Goal: Information Seeking & Learning: Learn about a topic

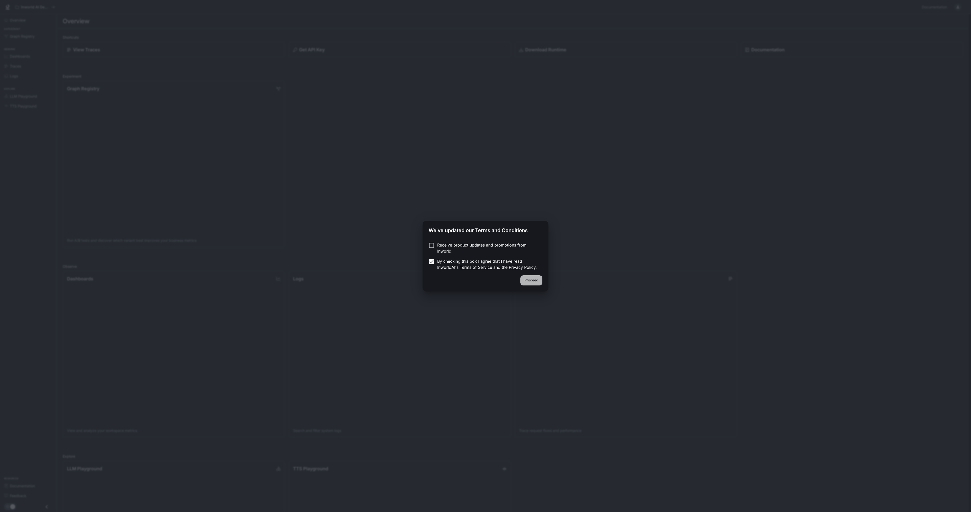
click at [532, 281] on button "Proceed" at bounding box center [531, 280] width 22 height 10
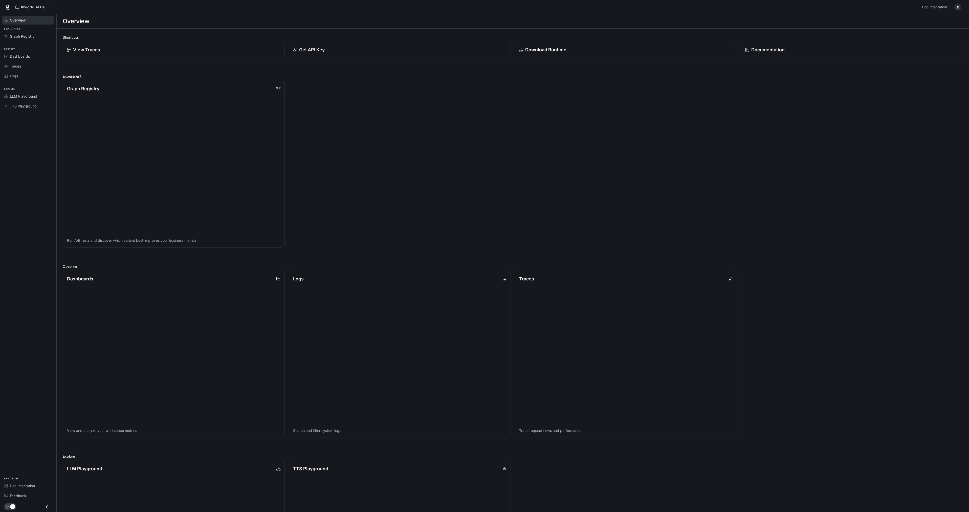
click at [17, 17] on link "Overview" at bounding box center [28, 20] width 52 height 9
click at [24, 57] on span "Dashboards" at bounding box center [20, 56] width 20 height 5
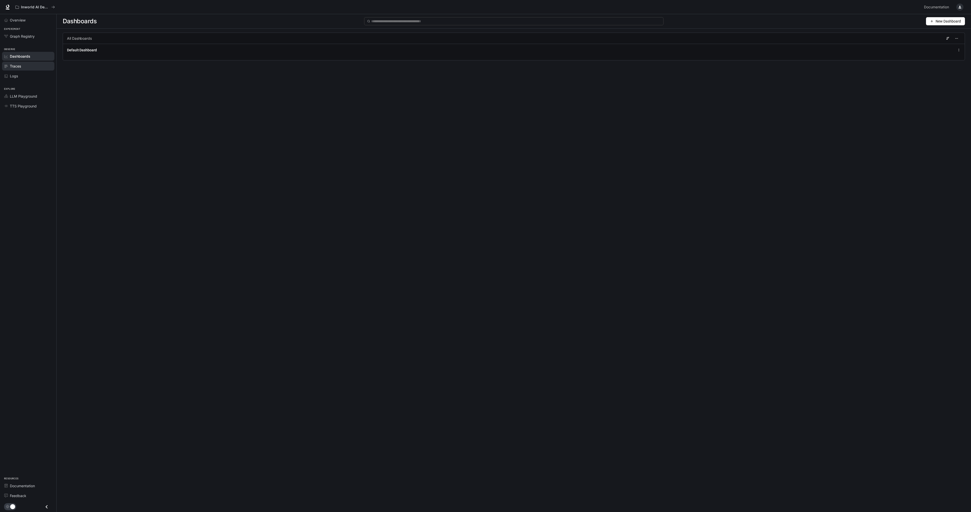
click at [17, 68] on span "Traces" at bounding box center [15, 65] width 11 height 5
click at [19, 76] on div "Logs" at bounding box center [31, 75] width 42 height 5
click at [21, 96] on span "LLM Playground" at bounding box center [23, 96] width 27 height 5
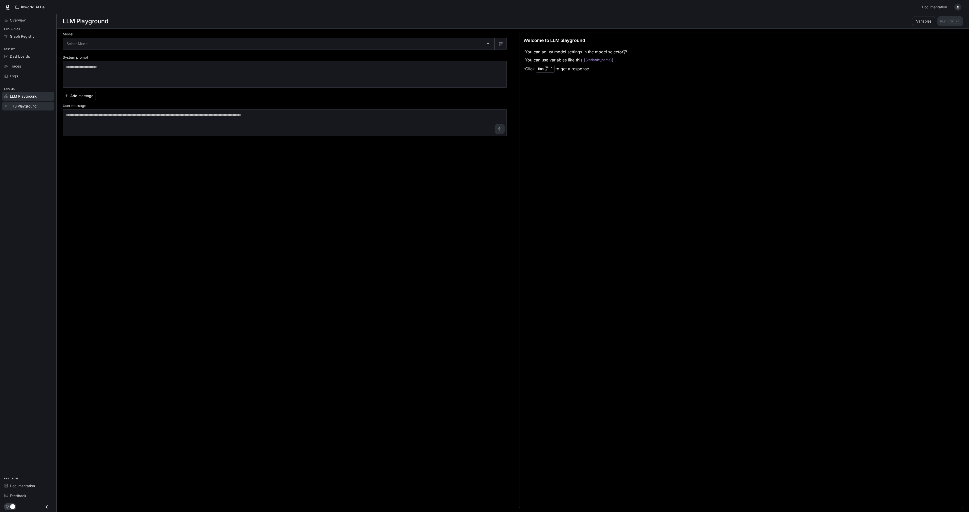
click at [19, 105] on span "TTS Playground" at bounding box center [23, 105] width 27 height 5
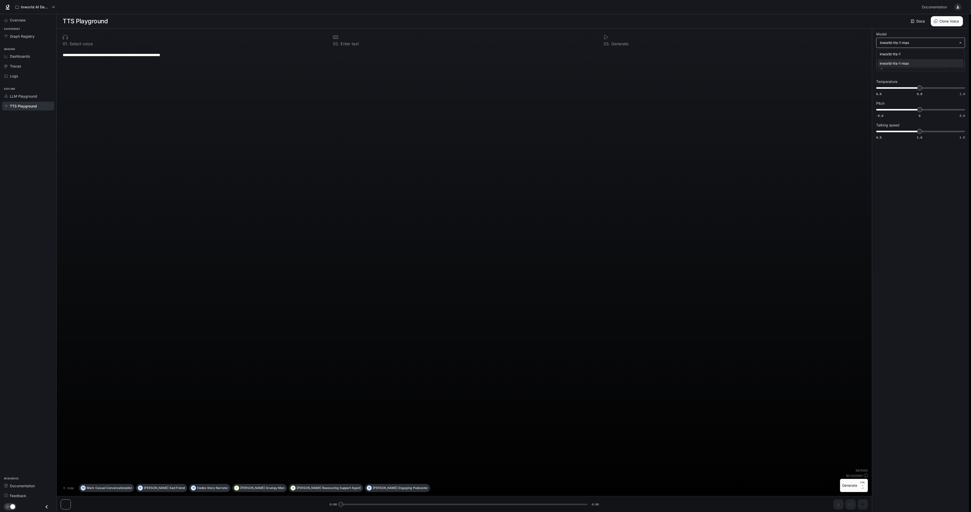
click at [913, 43] on body "**********" at bounding box center [485, 256] width 971 height 512
click at [913, 43] on div at bounding box center [485, 256] width 971 height 512
click at [899, 66] on div "[PERSON_NAME]" at bounding box center [910, 66] width 69 height 10
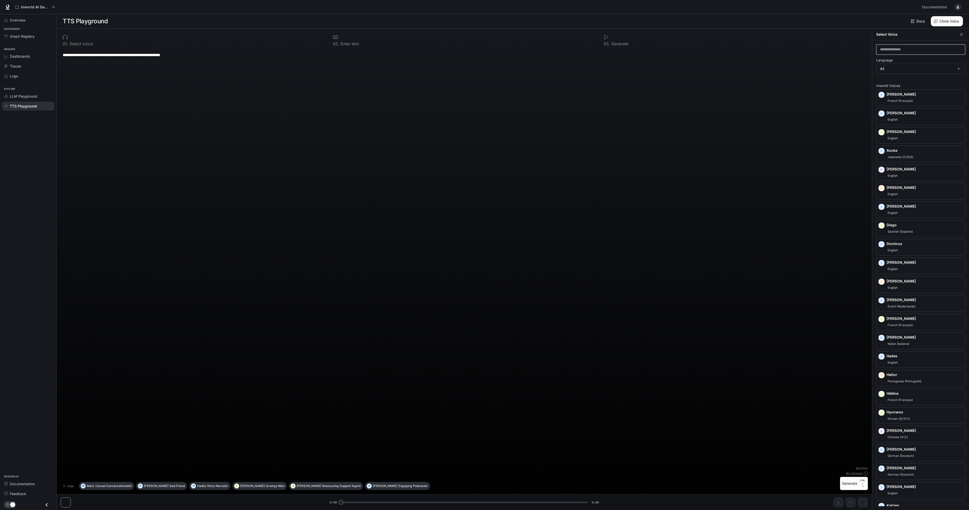
click at [920, 51] on input "text" at bounding box center [921, 49] width 89 height 5
click at [902, 306] on span "Dutch (Nederlands)" at bounding box center [902, 306] width 30 height 6
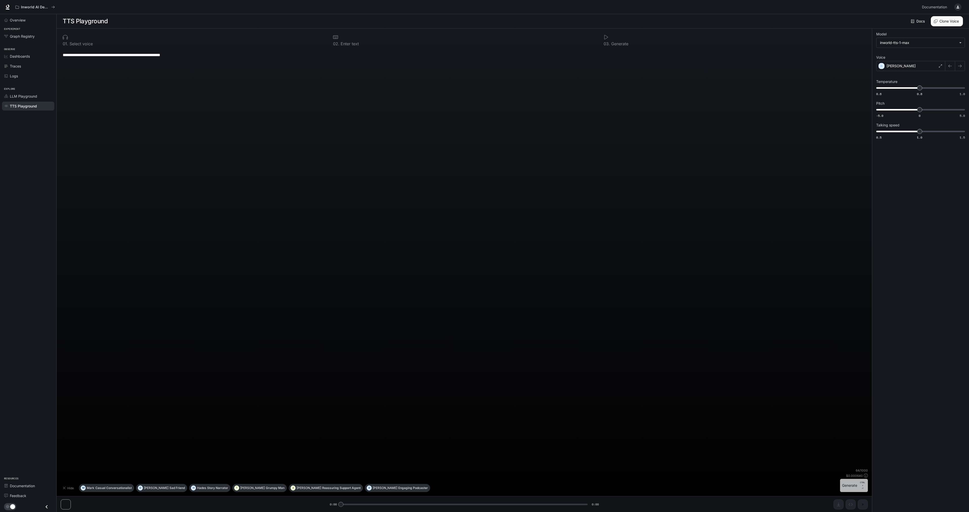
click at [852, 487] on button "Generate CTRL + ⏎" at bounding box center [854, 485] width 28 height 13
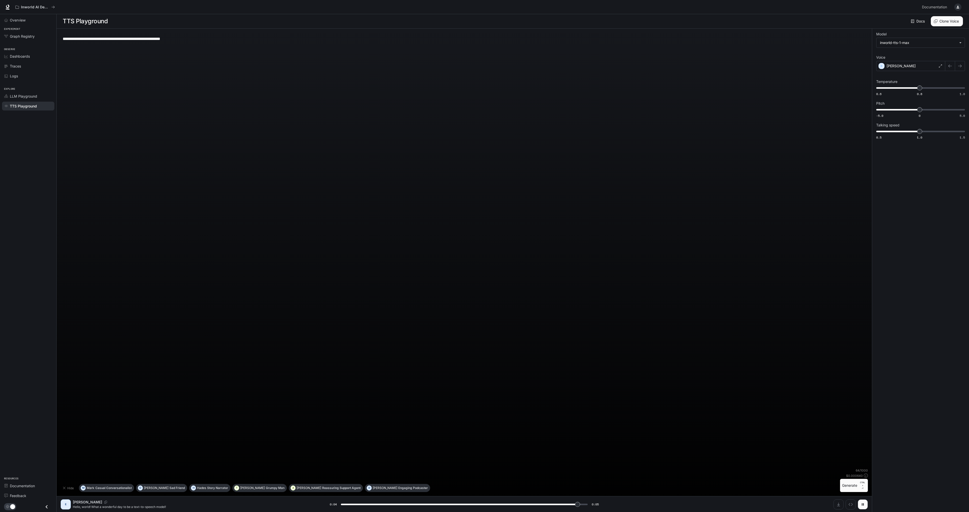
type input "*"
click at [919, 45] on body "**********" at bounding box center [485, 256] width 971 height 512
click at [928, 159] on div at bounding box center [485, 256] width 971 height 512
click at [903, 64] on div "[PERSON_NAME]" at bounding box center [910, 66] width 69 height 10
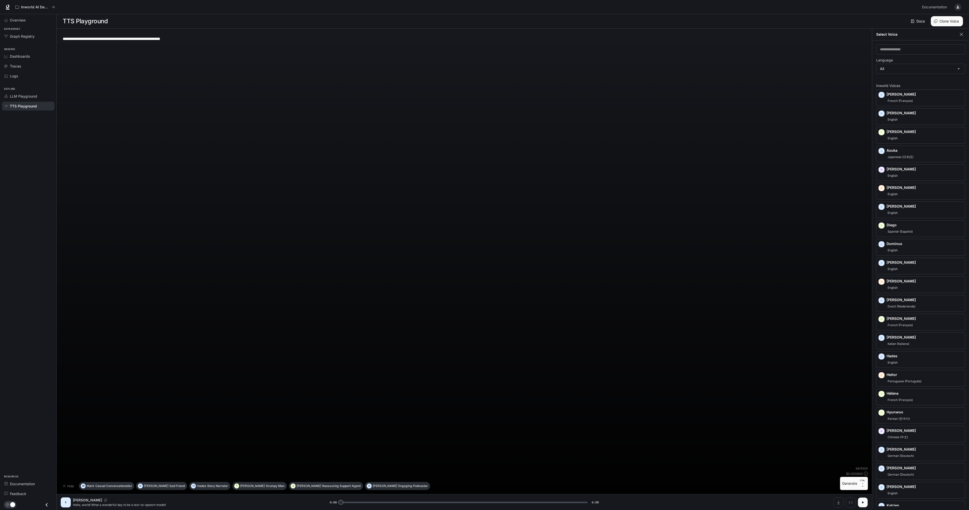
click at [963, 36] on icon "button" at bounding box center [961, 34] width 5 height 5
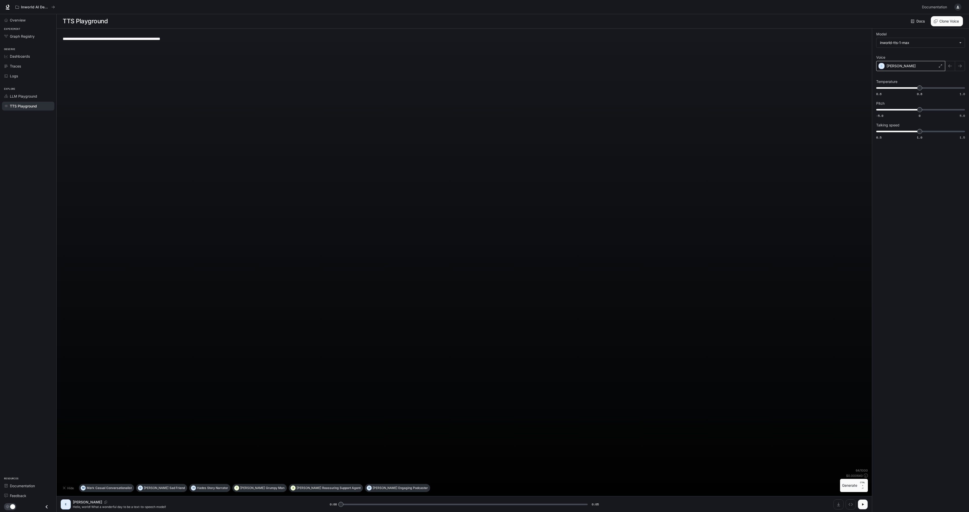
click at [911, 67] on div "[PERSON_NAME]" at bounding box center [910, 66] width 69 height 10
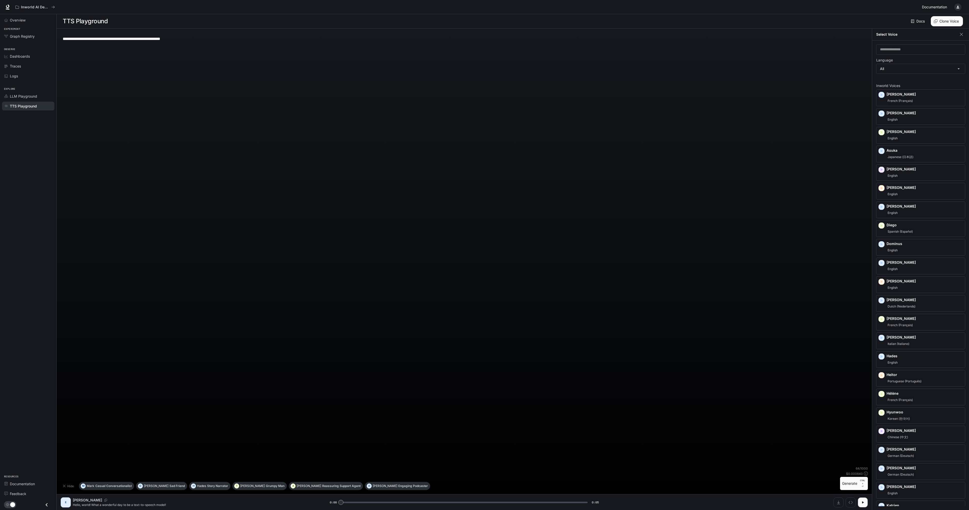
click at [925, 8] on span "Documentation" at bounding box center [934, 7] width 25 height 6
